Goal: Information Seeking & Learning: Understand process/instructions

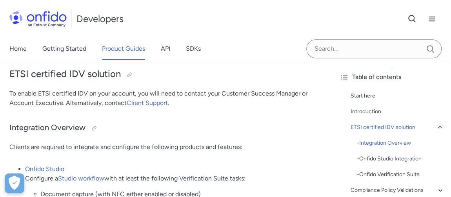
scroll to position [257, 0]
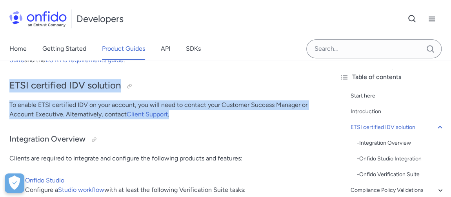
drag, startPoint x: 179, startPoint y: 112, endPoint x: 0, endPoint y: 79, distance: 182.4
copy div "ETSI certified IDV solution To enable ETSI certified IDV on your account, you w…"
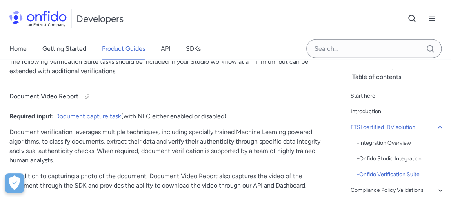
scroll to position [1156, 0]
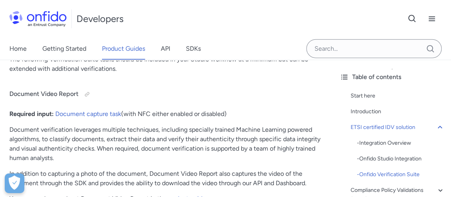
click at [194, 170] on p "In addition to capturing a photo of the document, Document Video Report also ca…" at bounding box center [166, 178] width 315 height 19
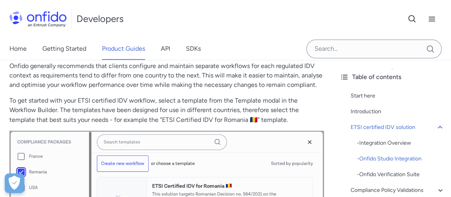
scroll to position [628, 0]
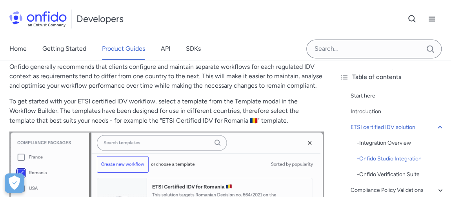
click at [194, 170] on img at bounding box center [166, 197] width 315 height 132
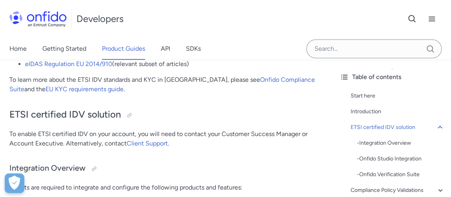
scroll to position [228, 0]
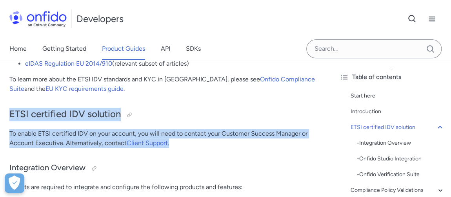
drag, startPoint x: 181, startPoint y: 143, endPoint x: 7, endPoint y: 117, distance: 175.5
copy div "ETSI certified IDV solution To enable ETSI certified IDV on your account, you w…"
